Goal: Find specific page/section: Find specific page/section

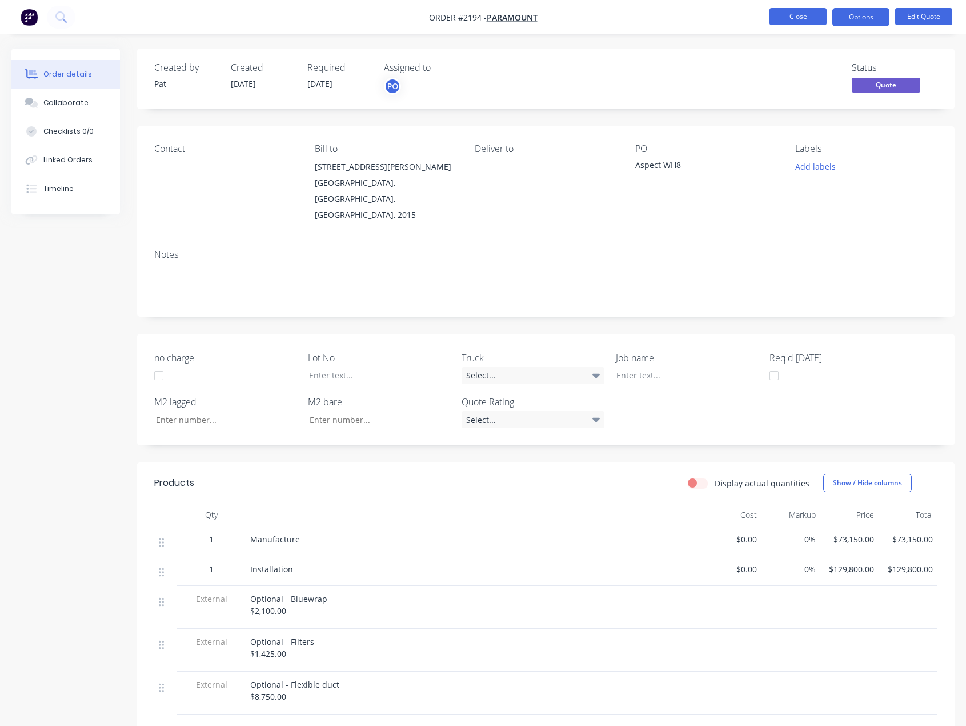
click at [781, 24] on button "Close" at bounding box center [798, 16] width 57 height 17
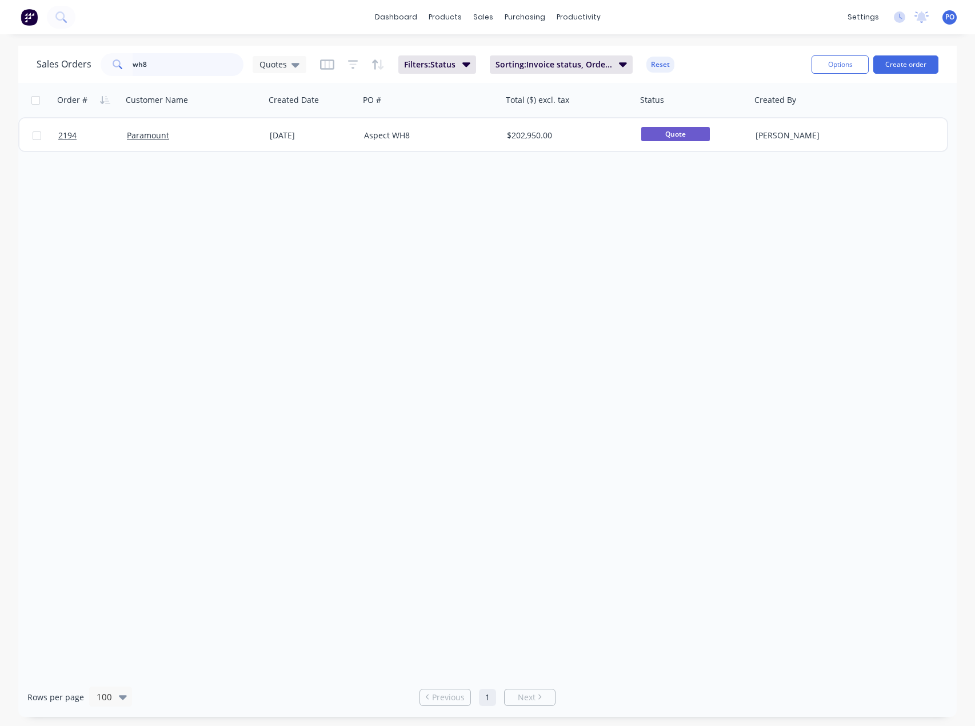
drag, startPoint x: 170, startPoint y: 62, endPoint x: 93, endPoint y: 63, distance: 77.7
click at [93, 63] on div "Sales Orders wh8 Quotes" at bounding box center [172, 64] width 270 height 23
click at [154, 63] on input "muswelbrook" at bounding box center [188, 64] width 111 height 23
drag, startPoint x: 201, startPoint y: 66, endPoint x: -59, endPoint y: 57, distance: 260.2
click at [0, 57] on html "dashboard products sales purchasing productivity dashboard products Product Cat…" at bounding box center [487, 363] width 975 height 726
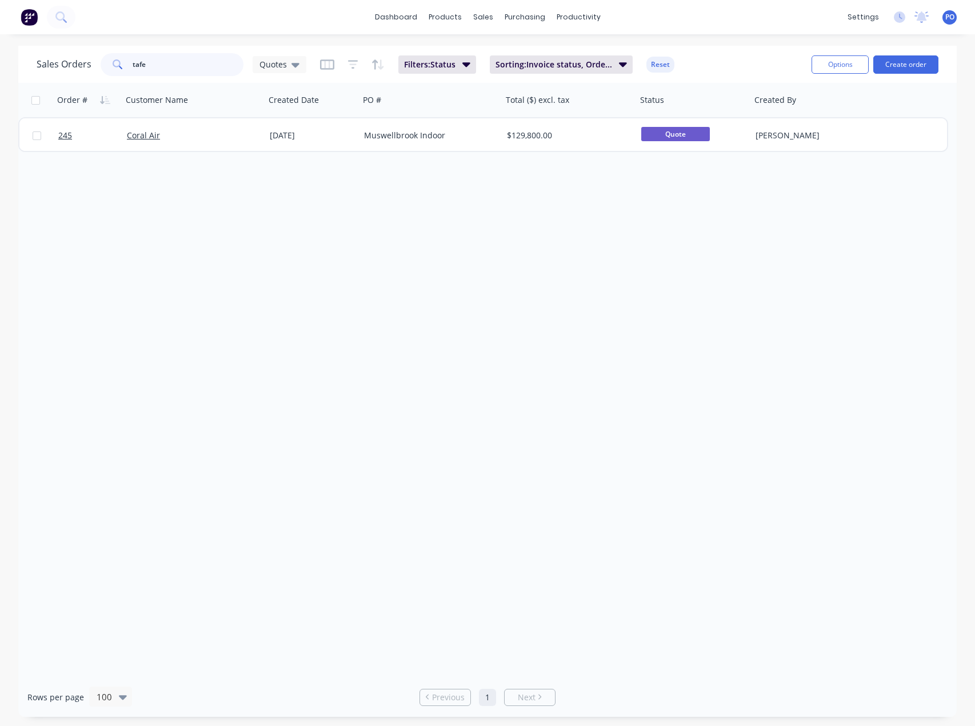
type input "tafe"
drag, startPoint x: 148, startPoint y: 73, endPoint x: 48, endPoint y: 71, distance: 100.0
click at [72, 71] on div "Sales Orders tafe Quotes" at bounding box center [172, 64] width 270 height 23
click at [346, 365] on div "Order # Customer Name Created Date PO # Total ($) excl. tax Status Created By 2…" at bounding box center [487, 380] width 938 height 594
